Goal: Task Accomplishment & Management: Use online tool/utility

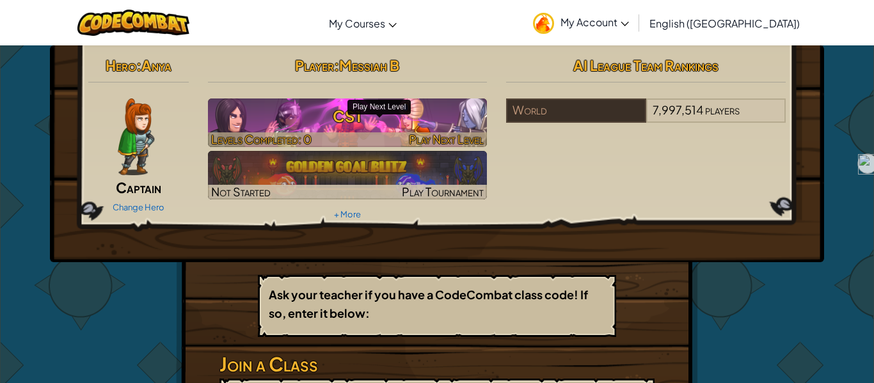
click at [322, 127] on h3 "CS1" at bounding box center [347, 116] width 279 height 29
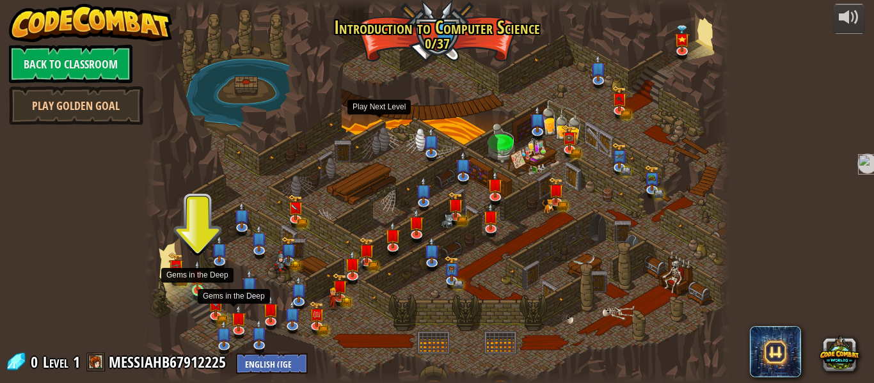
click at [193, 290] on img at bounding box center [197, 275] width 13 height 31
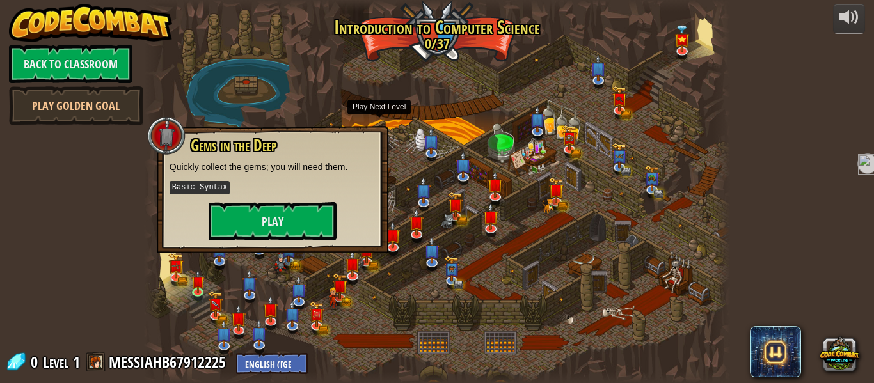
click at [228, 244] on div "Gems in the Deep Quickly collect the gems; you will need them. Basic Syntax Play" at bounding box center [272, 189] width 231 height 127
click at [191, 292] on link at bounding box center [200, 293] width 26 height 26
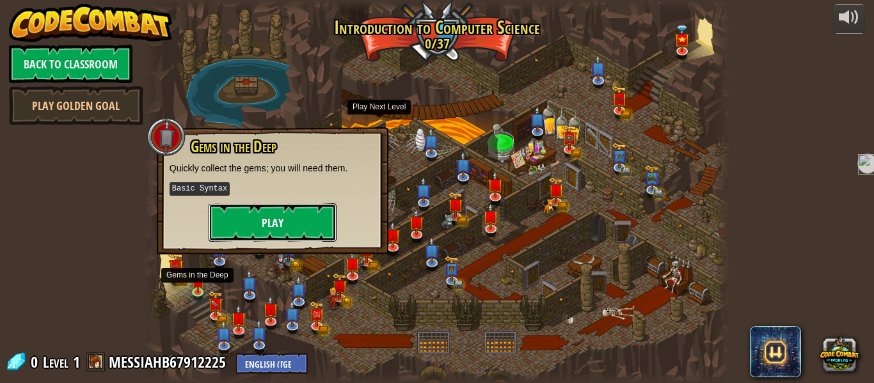
click at [231, 230] on button "Play" at bounding box center [272, 222] width 128 height 38
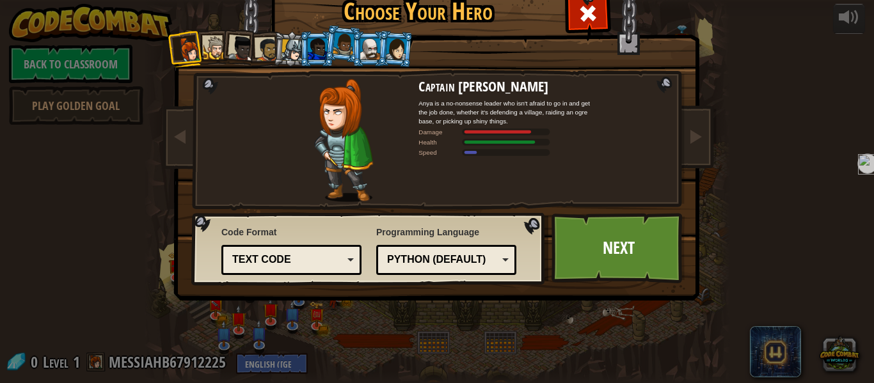
click at [465, 248] on div "Python (Default) JavaScript Lua C++ Java (Experimental) Python (Default)" at bounding box center [446, 260] width 140 height 30
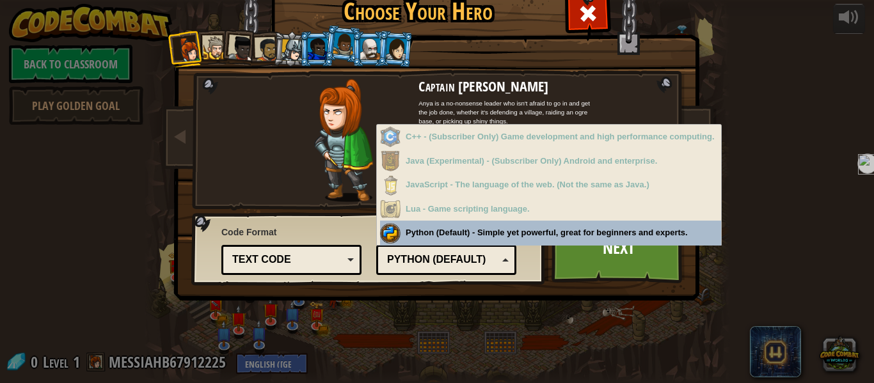
click at [353, 266] on div "Text code Blocks and code Blocks Blocks (Icons) Text code" at bounding box center [291, 260] width 140 height 30
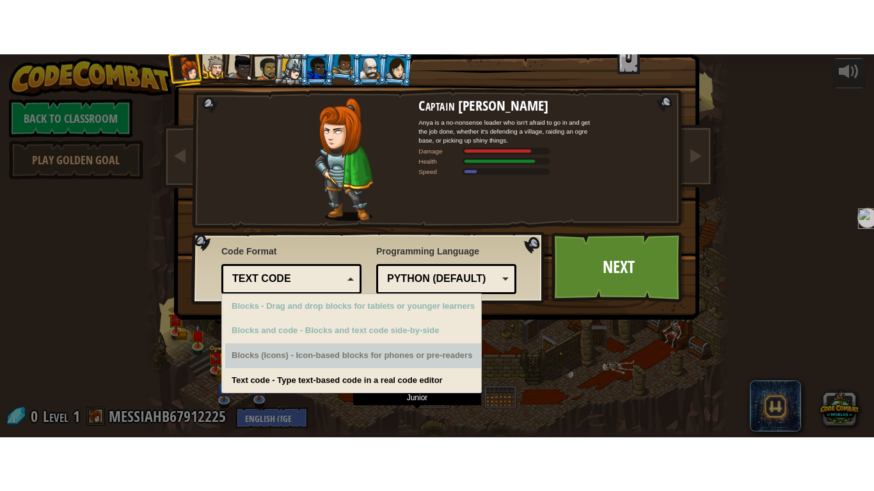
scroll to position [38, 0]
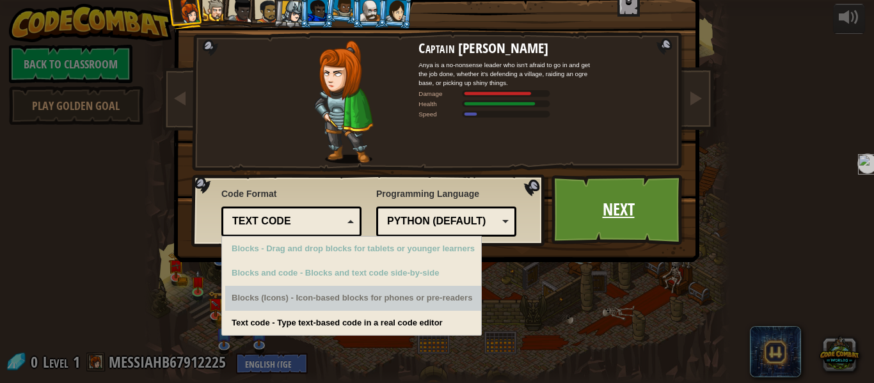
click at [608, 196] on link "Next" at bounding box center [618, 210] width 134 height 70
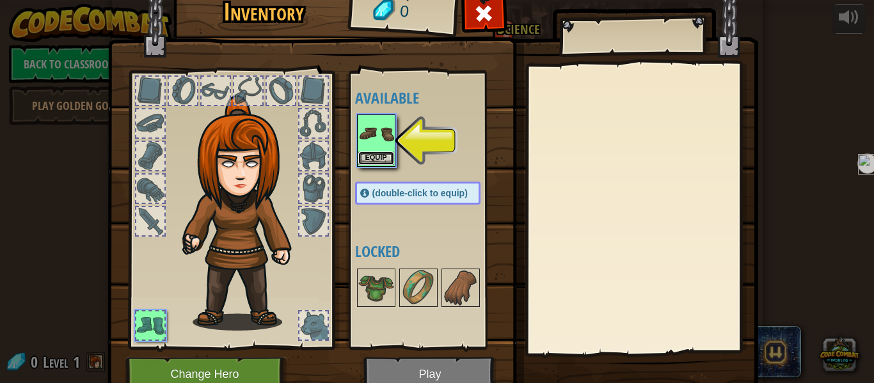
click at [386, 155] on button "Equip" at bounding box center [376, 158] width 36 height 13
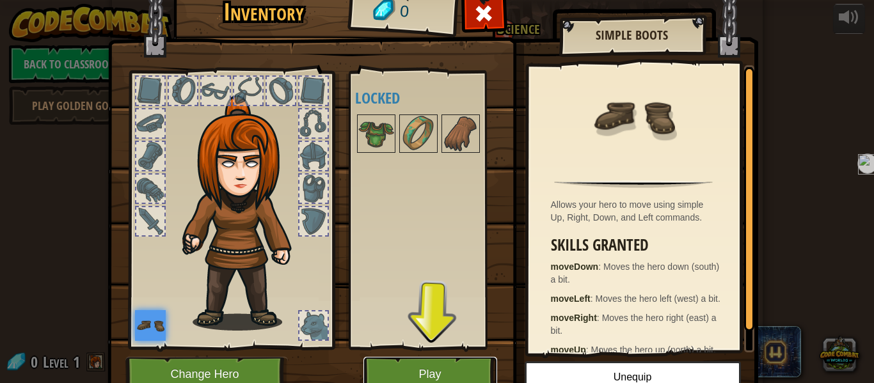
click at [407, 373] on button "Play" at bounding box center [430, 374] width 134 height 35
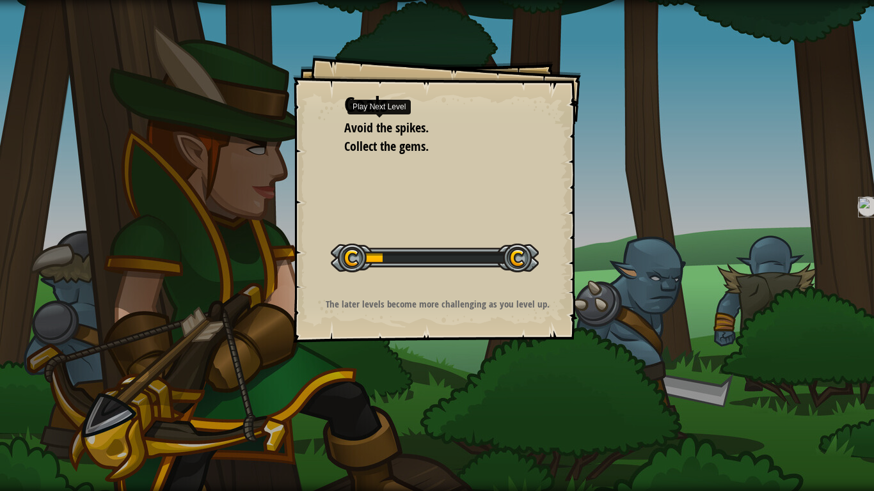
click at [416, 157] on div "Goals Avoid the spikes. Collect the gems. Start Level Error loading from server…" at bounding box center [437, 199] width 288 height 288
click at [405, 150] on span "Collect the gems." at bounding box center [386, 145] width 84 height 17
click at [383, 147] on span "Collect the gems." at bounding box center [386, 145] width 84 height 17
click at [398, 139] on span "Collect the gems." at bounding box center [386, 145] width 84 height 17
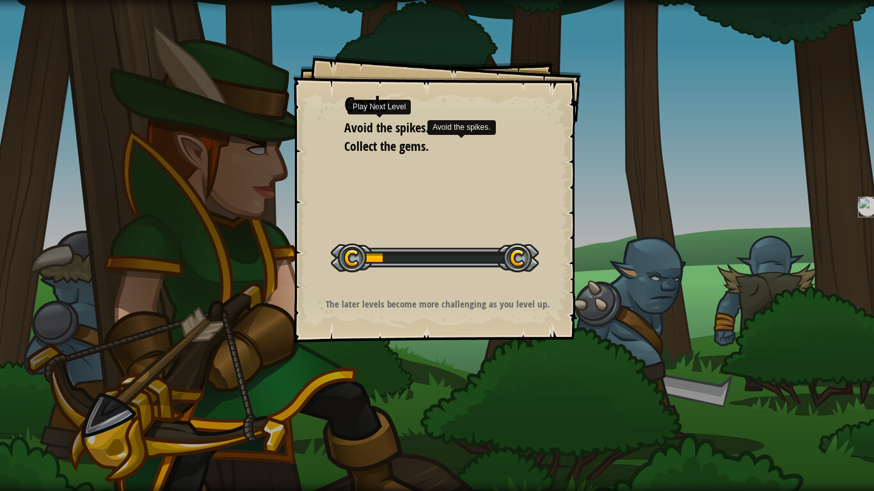
click at [382, 130] on span "Avoid the spikes." at bounding box center [386, 127] width 84 height 17
click at [513, 262] on div at bounding box center [435, 258] width 208 height 29
click at [437, 308] on p "The later levels become more challenging as you level up." at bounding box center [437, 303] width 256 height 13
